Goal: Find specific page/section: Find specific page/section

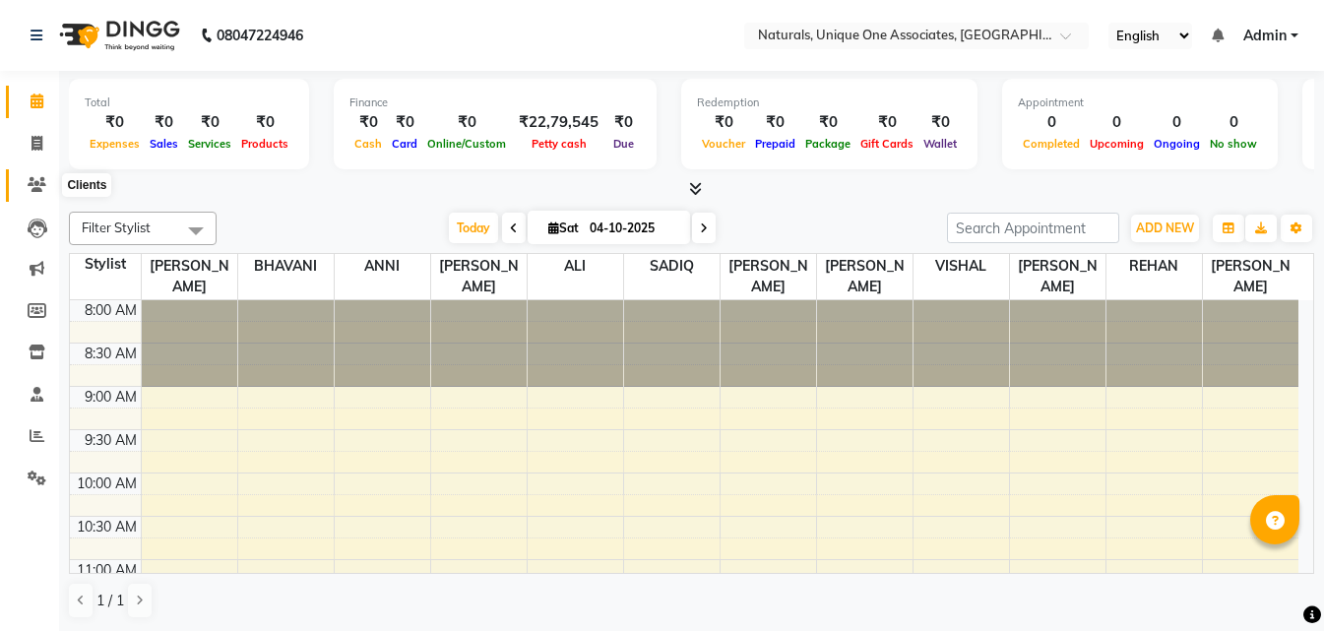
click at [33, 183] on icon at bounding box center [37, 184] width 19 height 15
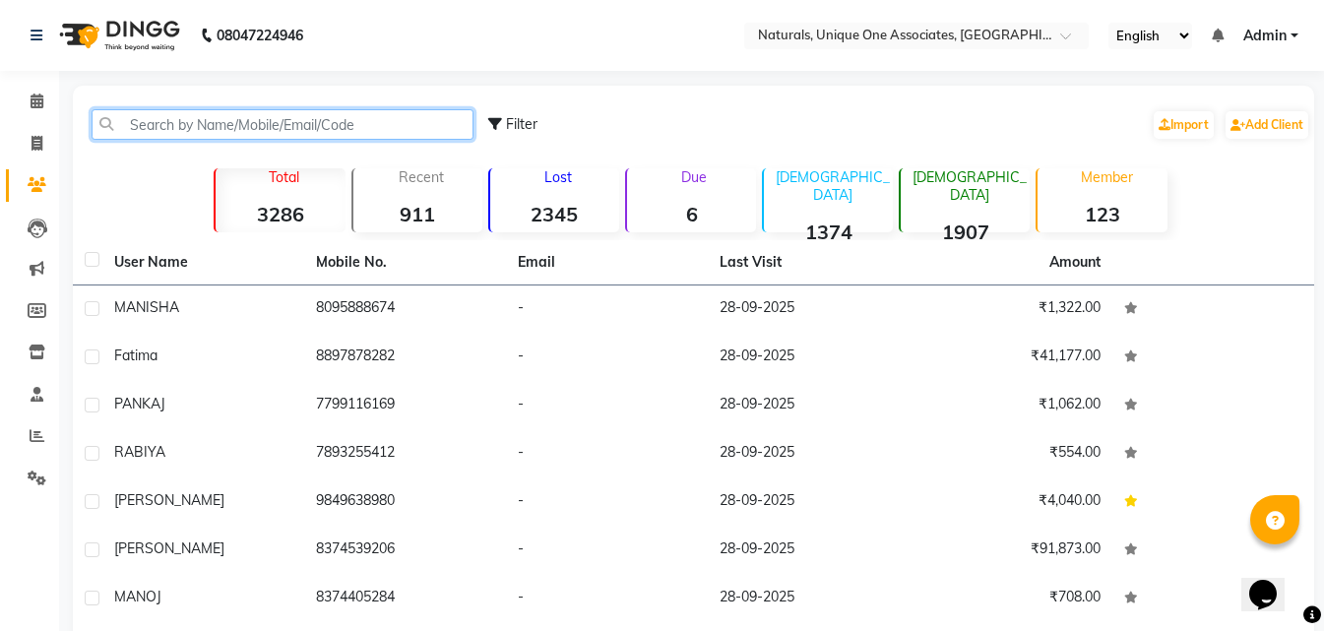
click at [207, 131] on input "text" at bounding box center [283, 124] width 382 height 31
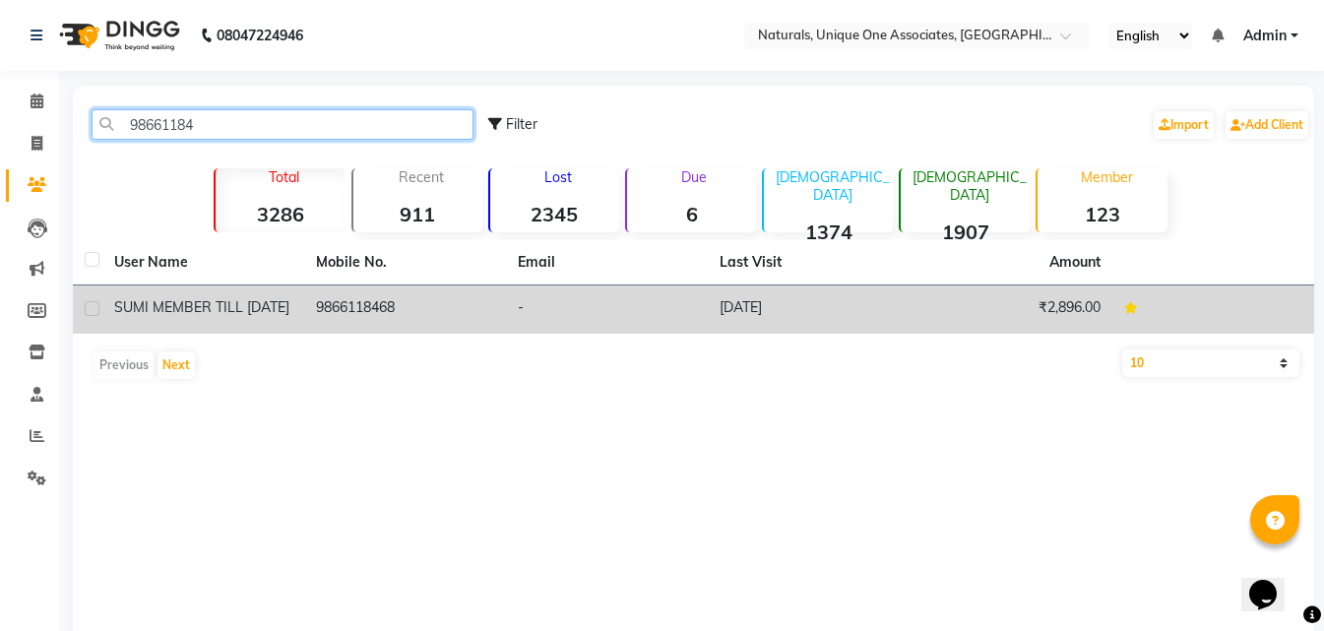
type input "98661184"
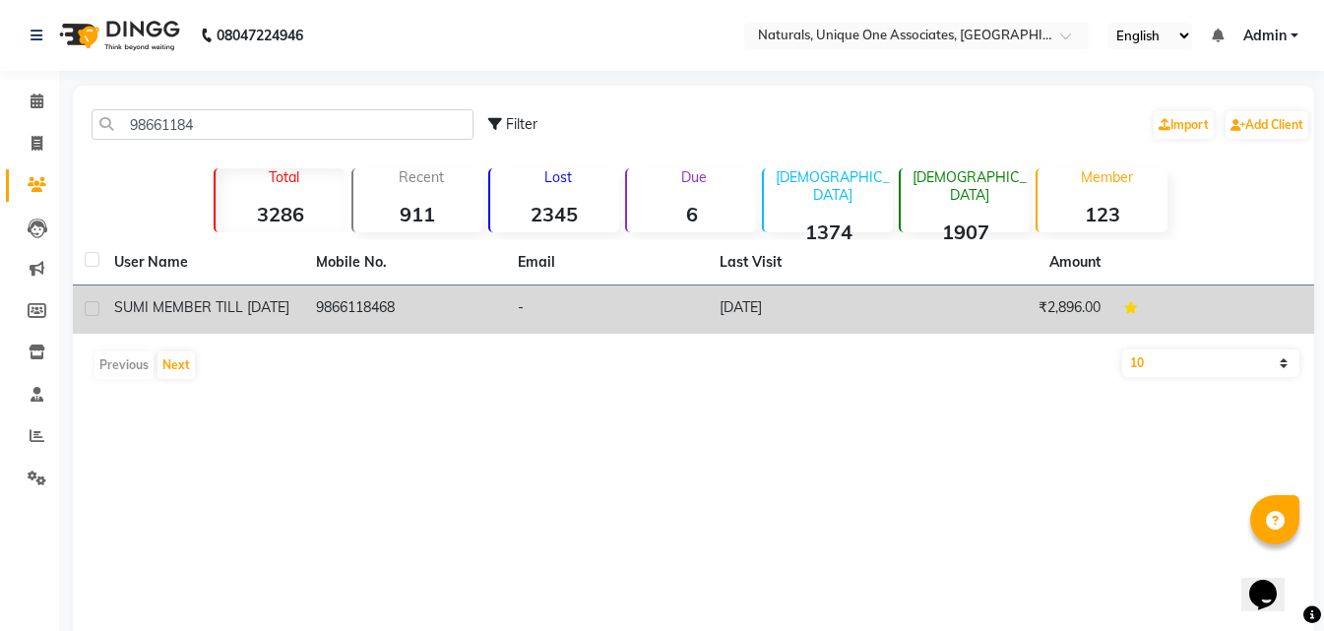
click at [325, 300] on td "9866118468" at bounding box center [405, 309] width 202 height 48
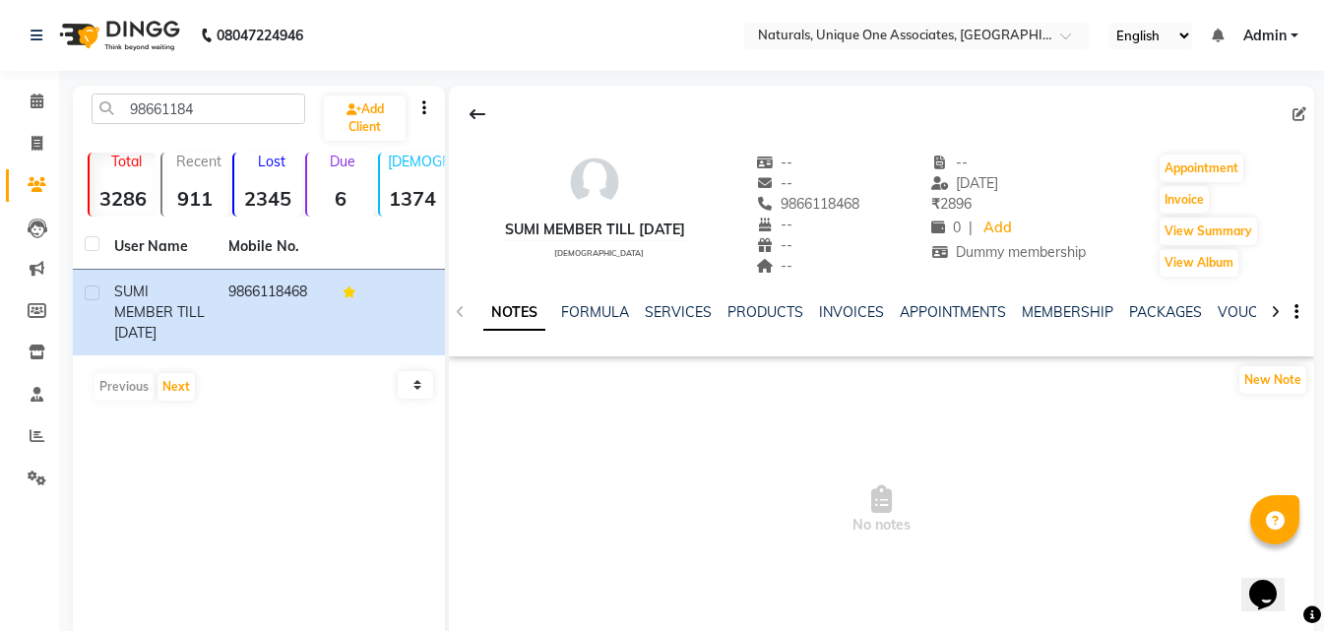
drag, startPoint x: 690, startPoint y: 294, endPoint x: 691, endPoint y: 306, distance: 11.9
click at [691, 295] on div "NOTES FORMULA SERVICES PRODUCTS INVOICES APPOINTMENTS MEMBERSHIP PACKAGES VOUCH…" at bounding box center [881, 313] width 865 height 68
click at [691, 307] on link "SERVICES" at bounding box center [678, 312] width 67 height 18
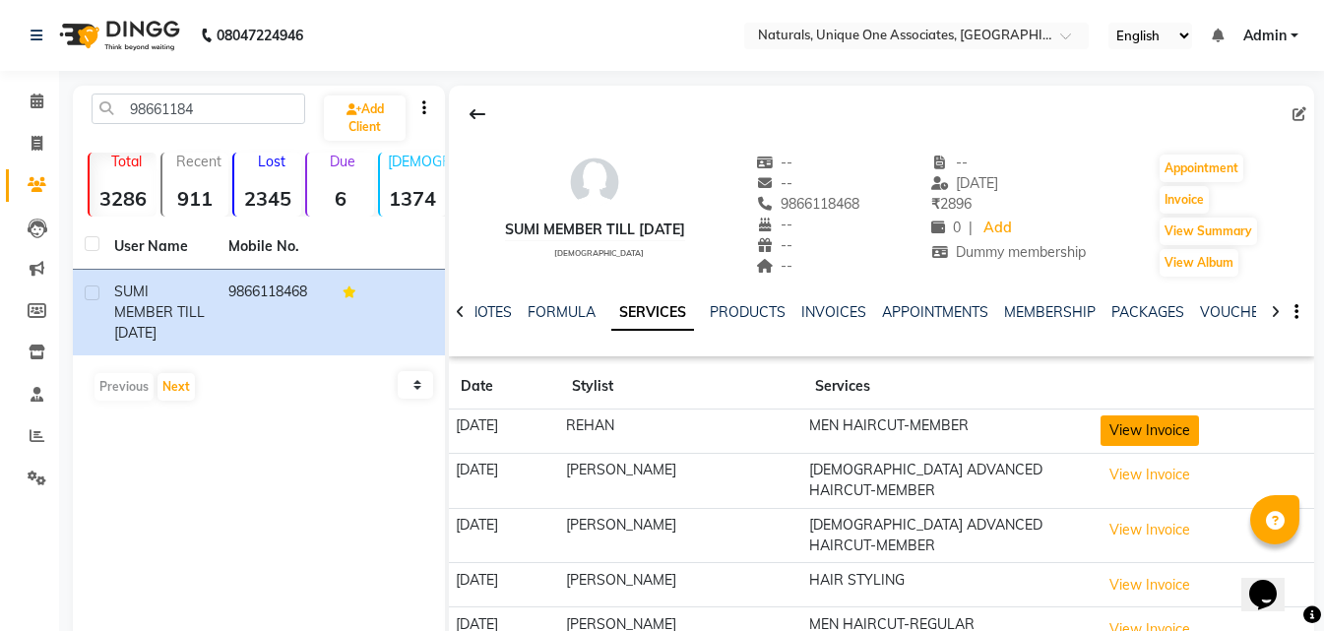
click at [1141, 415] on button "View Invoice" at bounding box center [1150, 430] width 98 height 31
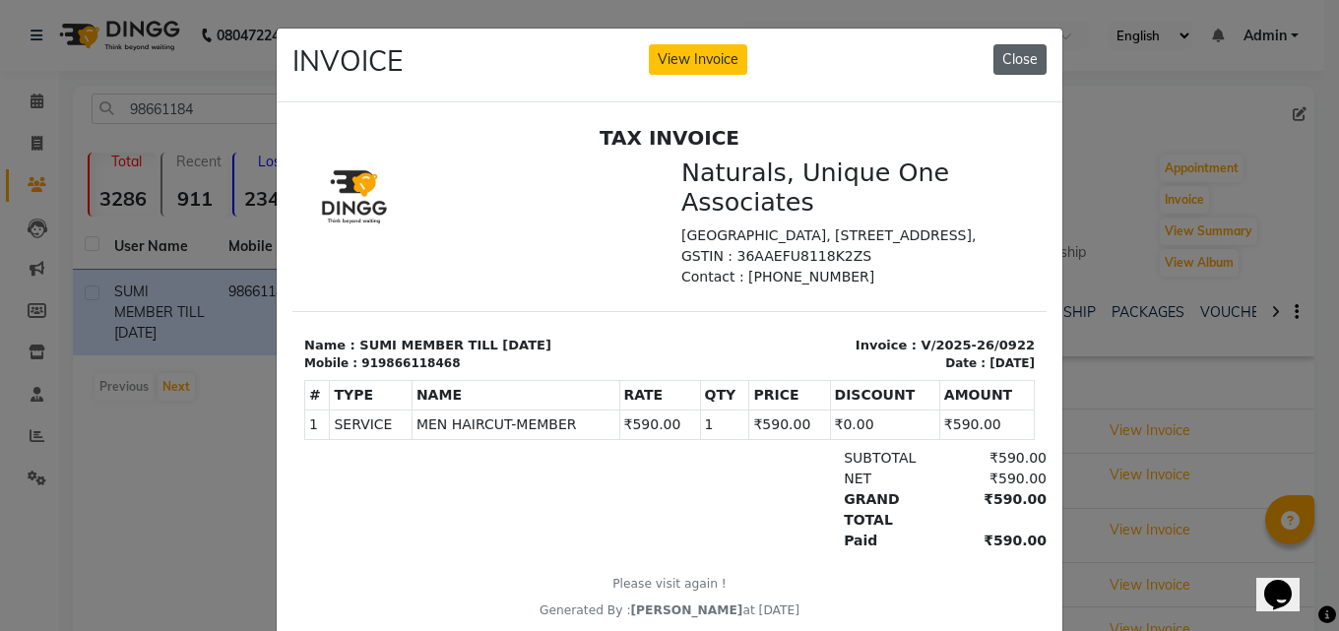
click at [1021, 63] on button "Close" at bounding box center [1019, 59] width 53 height 31
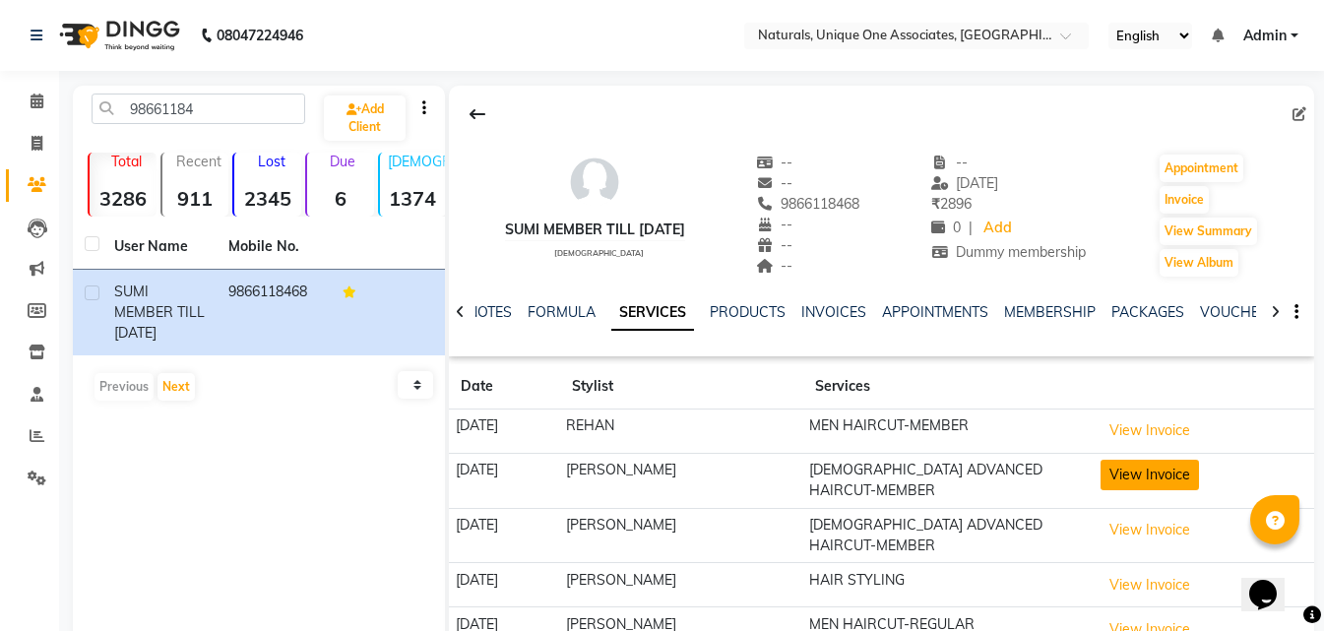
click at [1146, 479] on button "View Invoice" at bounding box center [1150, 475] width 98 height 31
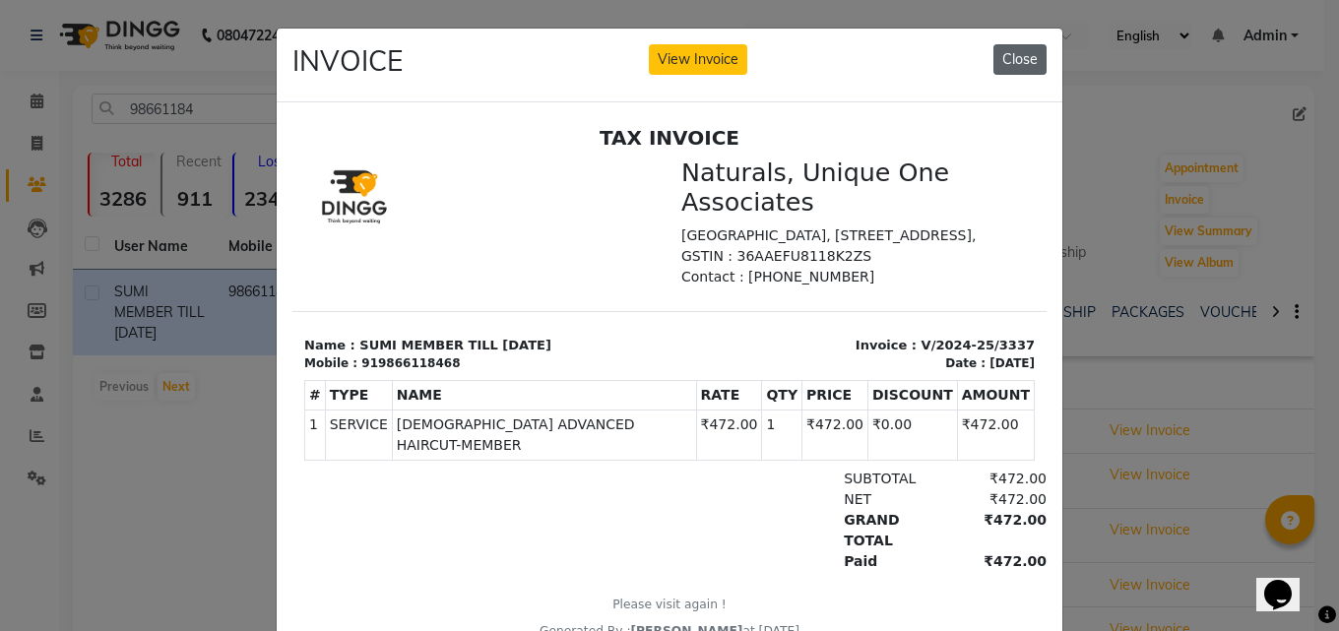
click at [1014, 54] on button "Close" at bounding box center [1019, 59] width 53 height 31
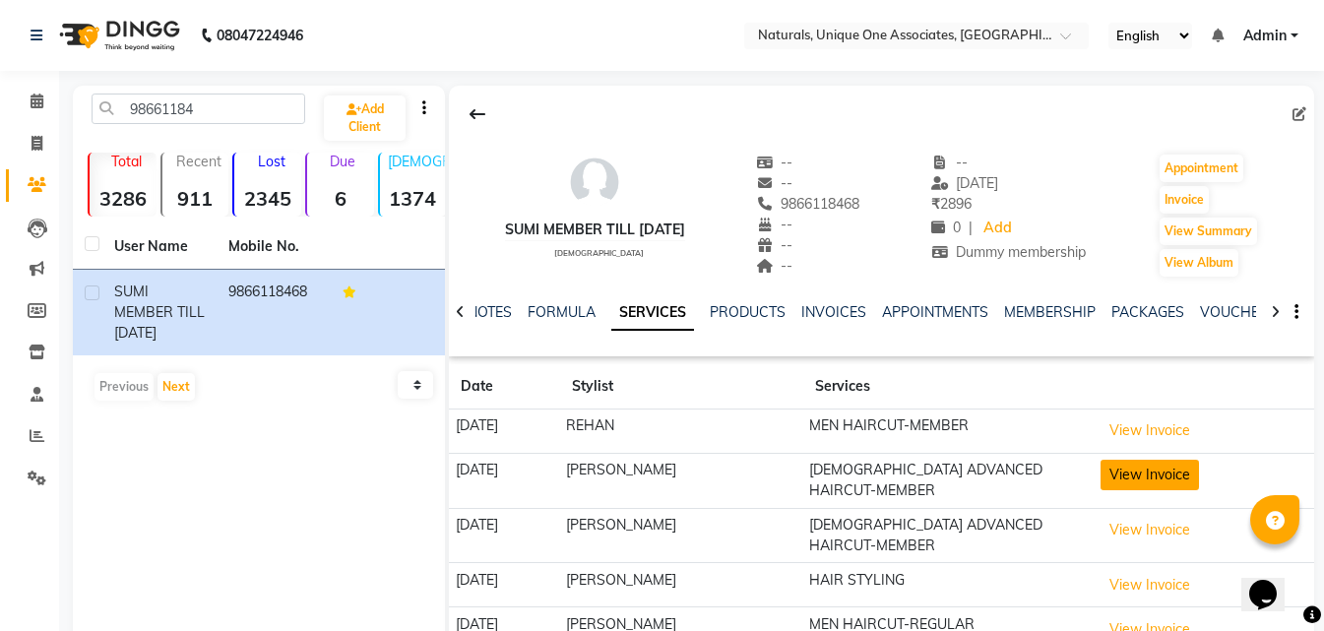
click at [1182, 474] on button "View Invoice" at bounding box center [1150, 475] width 98 height 31
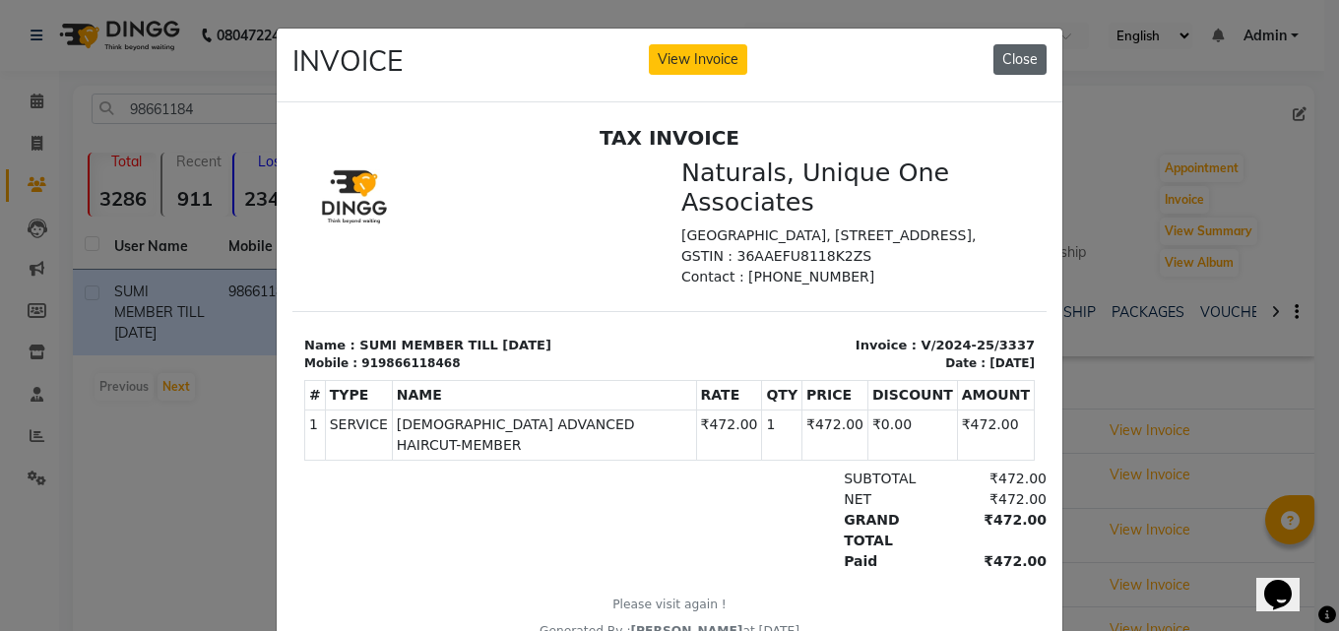
click at [1011, 61] on button "Close" at bounding box center [1019, 59] width 53 height 31
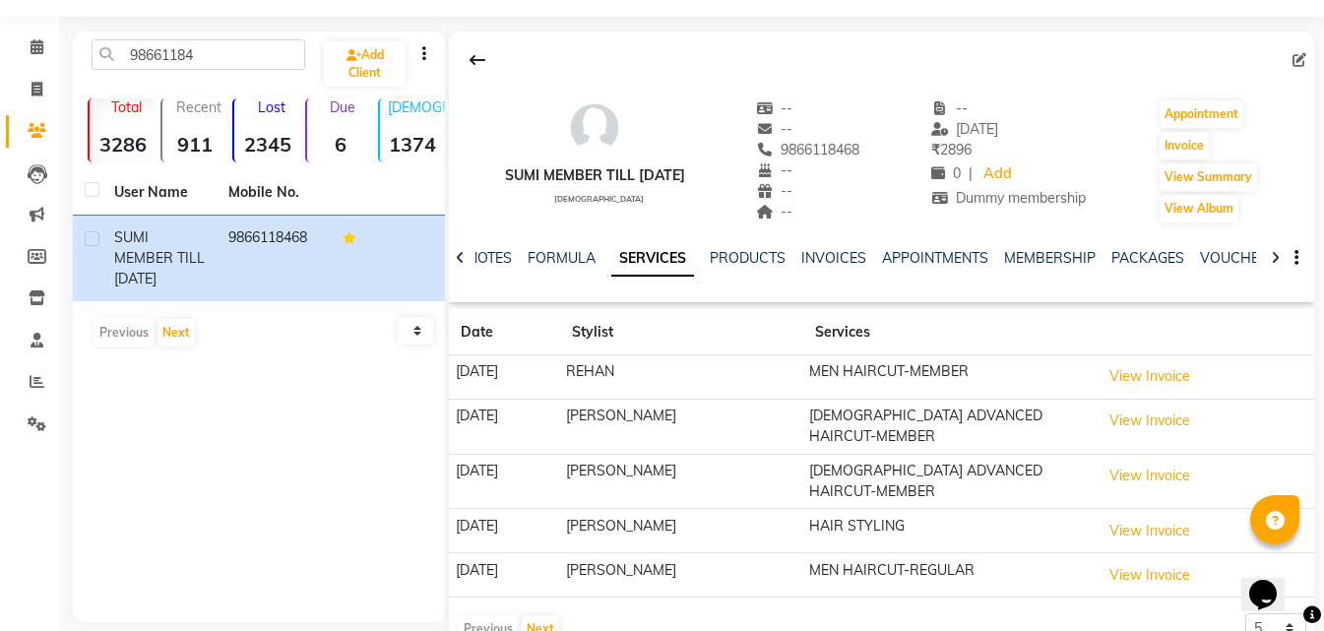
scroll to position [84, 0]
